Goal: Navigation & Orientation: Find specific page/section

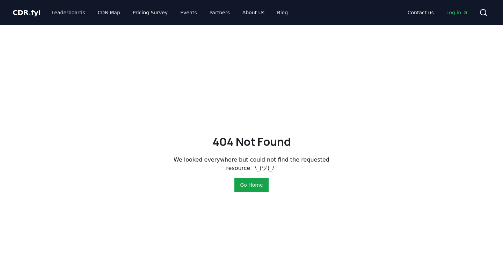
scroll to position [183, 0]
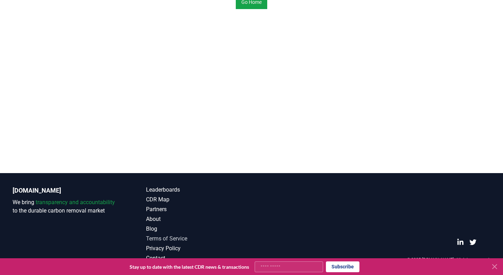
click at [167, 239] on link "Terms of Service" at bounding box center [199, 239] width 106 height 8
